Goal: Navigation & Orientation: Understand site structure

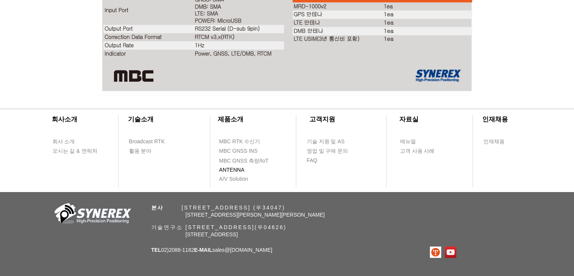
scroll to position [1833, 0]
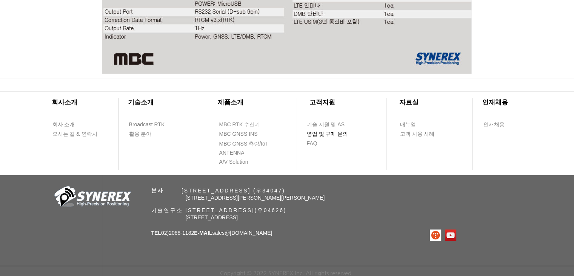
click at [329, 133] on span "영업 및 구매 문의" at bounding box center [328, 134] width 42 height 8
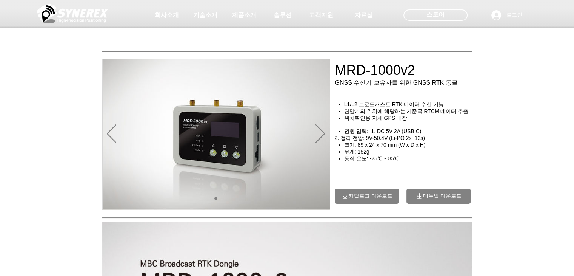
click at [444, 88] on div at bounding box center [287, 56] width 574 height 112
click at [486, 95] on div at bounding box center [287, 56] width 574 height 112
click at [492, 105] on div at bounding box center [287, 56] width 574 height 112
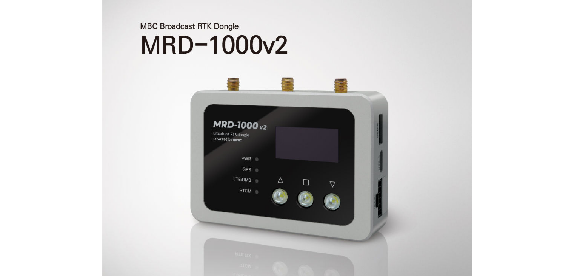
scroll to position [402, 0]
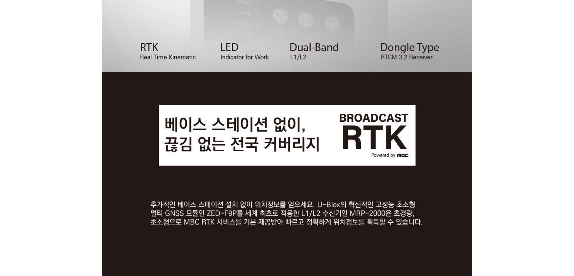
scroll to position [503, 0]
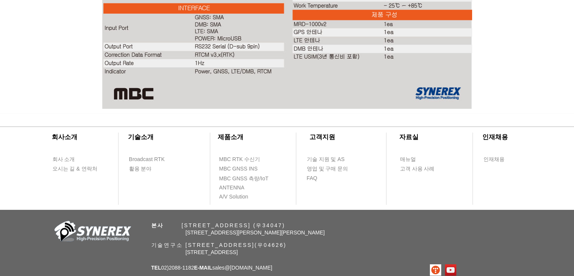
scroll to position [1833, 0]
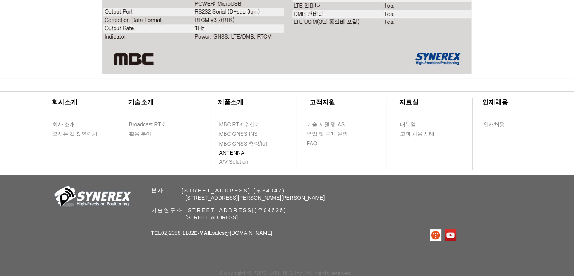
click at [238, 151] on span "ANTENNA" at bounding box center [231, 153] width 25 height 8
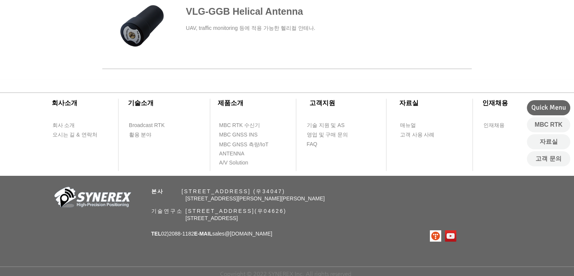
scroll to position [476, 0]
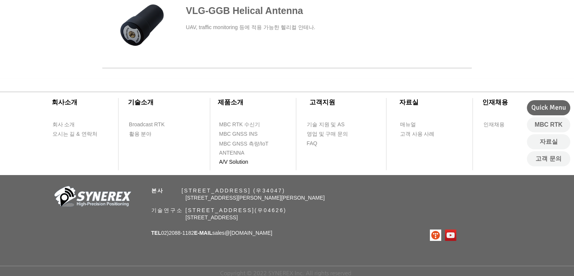
click at [236, 160] on span "A/V Solution" at bounding box center [233, 162] width 29 height 8
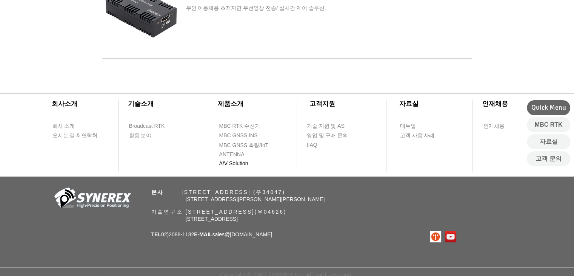
scroll to position [337, 0]
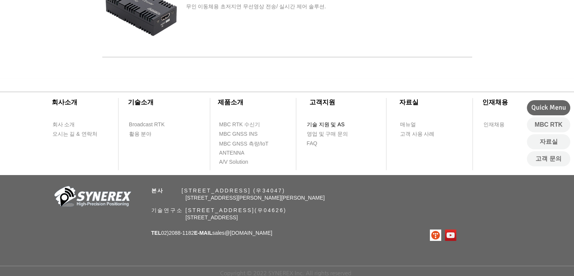
click at [326, 125] on span "기술 지원 및 AS" at bounding box center [326, 125] width 38 height 8
select select "******"
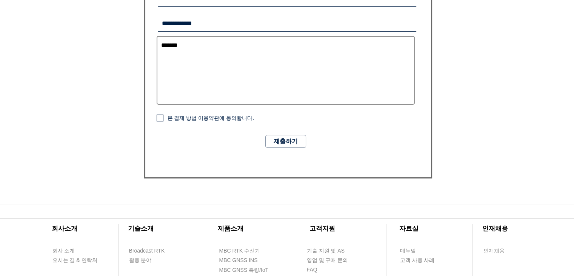
scroll to position [608, 0]
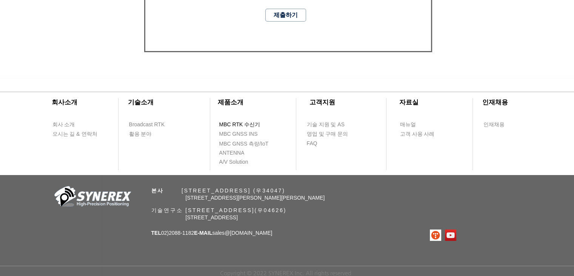
click at [243, 123] on span "MBC RTK 수신기" at bounding box center [239, 125] width 41 height 8
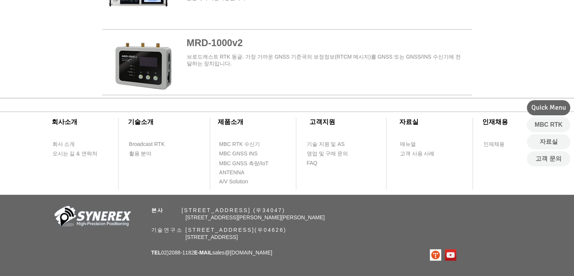
scroll to position [1010, 0]
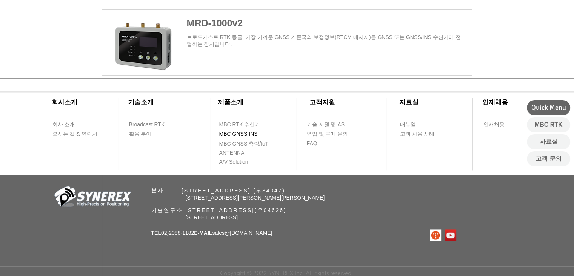
click at [243, 133] on span "MBC GNSS INS" at bounding box center [238, 134] width 39 height 8
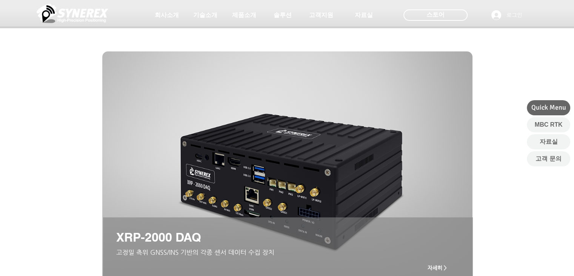
click at [25, 196] on div "main content" at bounding box center [287, 211] width 574 height 190
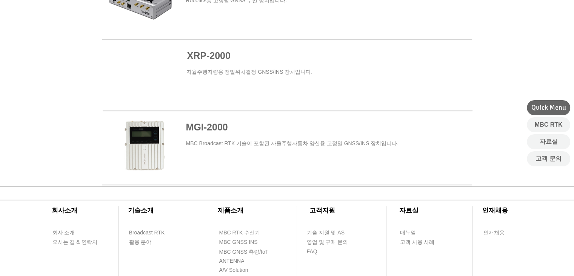
scroll to position [591, 0]
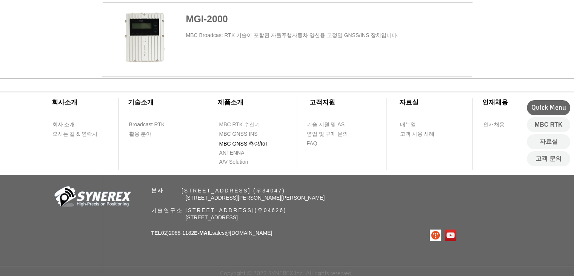
click at [235, 140] on span "MBC GNSS 측량/IoT" at bounding box center [243, 144] width 49 height 8
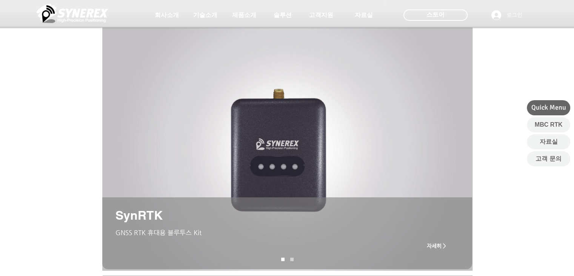
click at [40, 192] on div "main content" at bounding box center [287, 233] width 574 height 235
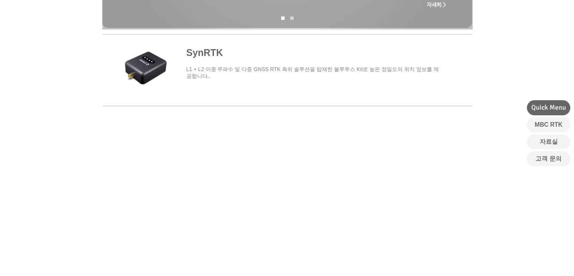
scroll to position [442, 0]
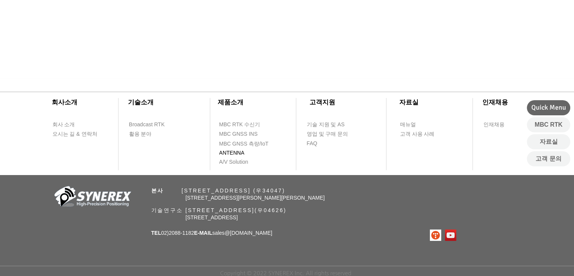
click at [232, 151] on span "ANTENNA" at bounding box center [231, 153] width 25 height 8
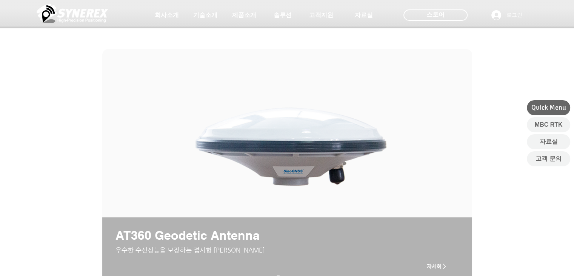
click at [58, 186] on div "main content" at bounding box center [287, 209] width 574 height 186
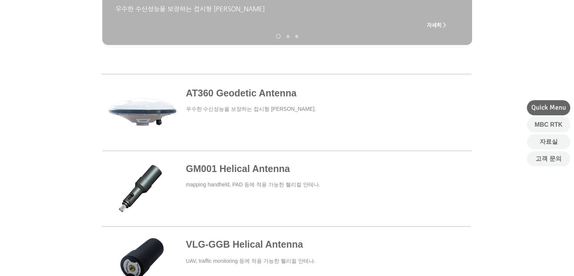
scroll to position [476, 0]
